Goal: Navigation & Orientation: Find specific page/section

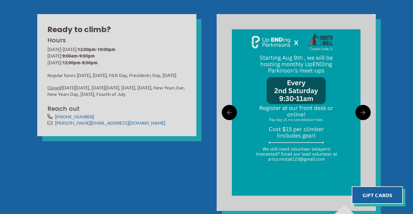
scroll to position [190, 0]
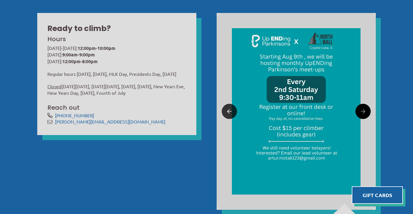
click at [226, 108] on link at bounding box center [228, 111] width 15 height 15
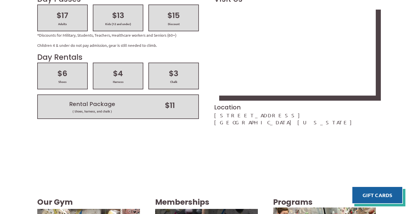
scroll to position [802, 0]
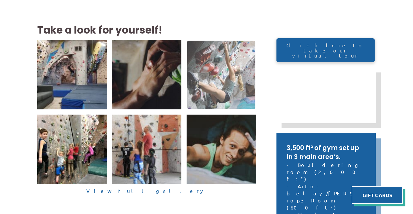
scroll to position [124, 0]
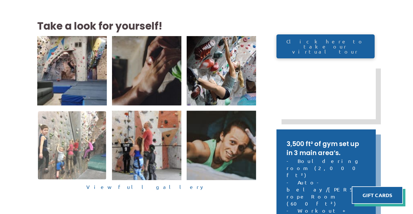
click at [76, 155] on img at bounding box center [72, 145] width 68 height 68
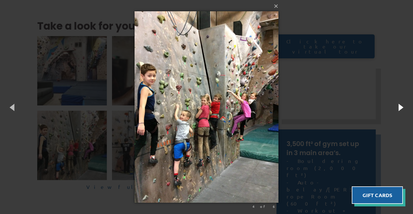
click at [406, 105] on button "button" at bounding box center [399, 107] width 25 height 31
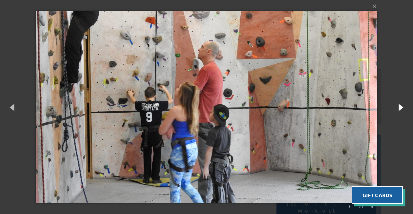
click at [406, 105] on button "button" at bounding box center [399, 107] width 25 height 31
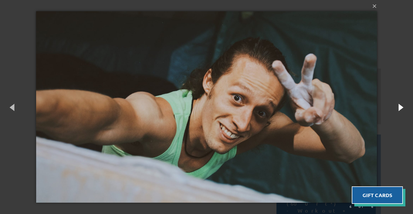
click at [406, 105] on button "button" at bounding box center [399, 107] width 25 height 31
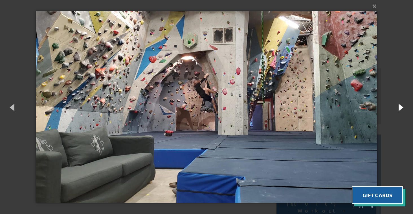
click at [406, 105] on button "button" at bounding box center [399, 107] width 25 height 31
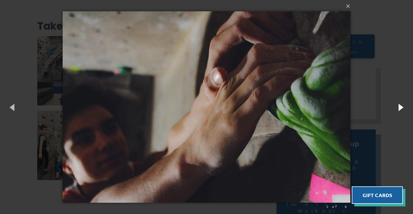
click at [406, 105] on button "button" at bounding box center [399, 107] width 25 height 31
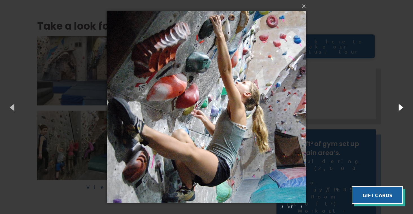
click at [406, 105] on button "button" at bounding box center [399, 107] width 25 height 31
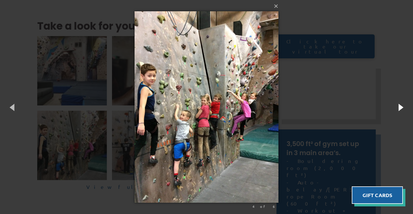
click at [406, 105] on button "button" at bounding box center [399, 107] width 25 height 31
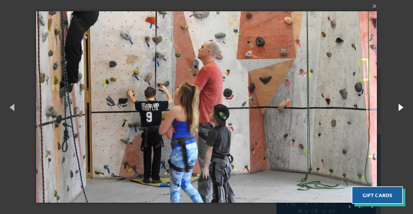
click at [406, 105] on button "button" at bounding box center [399, 107] width 25 height 31
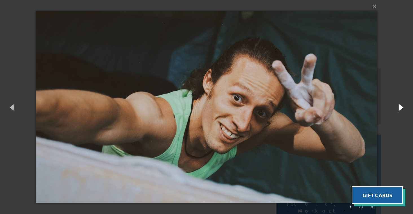
click at [406, 105] on button "button" at bounding box center [399, 107] width 25 height 31
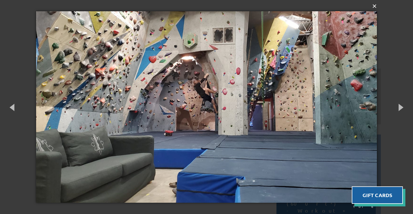
click at [375, 8] on button "×" at bounding box center [208, 6] width 340 height 12
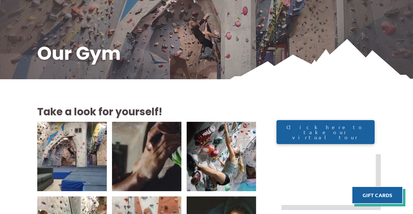
scroll to position [0, 0]
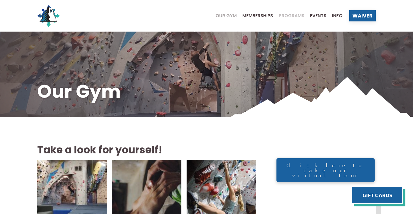
click at [283, 15] on span "Programs" at bounding box center [291, 16] width 26 height 5
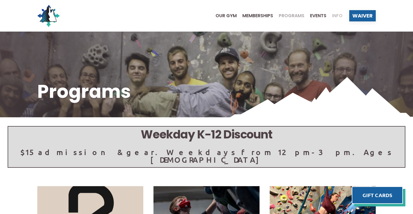
click at [338, 15] on span "Info" at bounding box center [337, 16] width 10 height 5
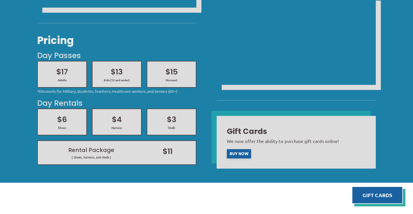
scroll to position [208, 0]
